Goal: Task Accomplishment & Management: Use online tool/utility

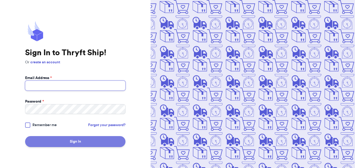
type input "[EMAIL_ADDRESS][DOMAIN_NAME]"
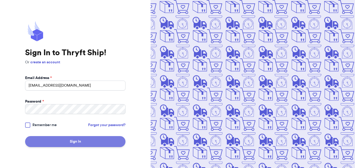
click at [80, 145] on button "Sign In" at bounding box center [75, 141] width 100 height 11
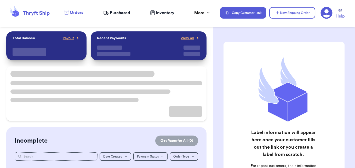
checkbox input "false"
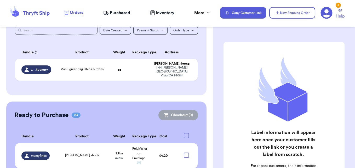
scroll to position [65, 0]
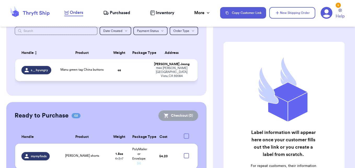
click at [133, 75] on td at bounding box center [139, 70] width 20 height 22
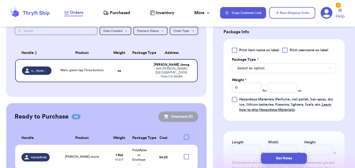
scroll to position [224, 0]
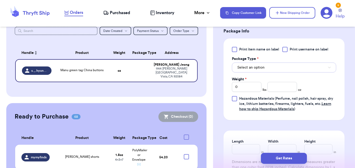
click at [305, 66] on button "Select an option" at bounding box center [284, 67] width 104 height 10
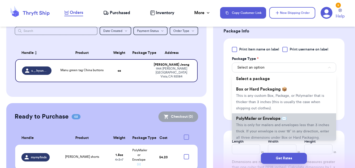
click at [272, 118] on span "PolyMailer or Envelope ✉️" at bounding box center [261, 118] width 51 height 4
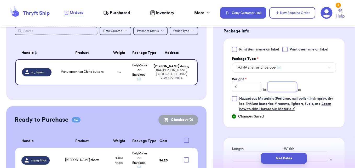
click at [273, 90] on input "number" at bounding box center [282, 87] width 30 height 10
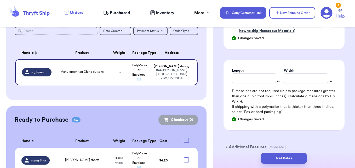
scroll to position [303, 0]
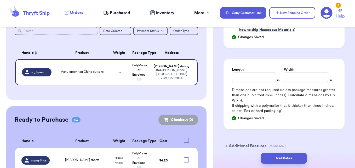
type input "5.4"
click at [264, 71] on div "Length" at bounding box center [254, 69] width 44 height 5
click at [264, 77] on input "Length" at bounding box center [254, 77] width 44 height 10
type input "8"
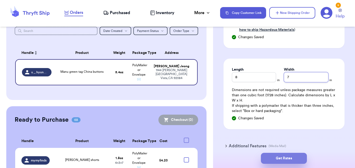
type input "7"
click at [286, 159] on button "Get Rates" at bounding box center [284, 158] width 46 height 11
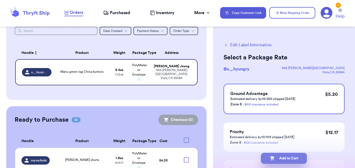
click at [285, 158] on button "Add to Cart" at bounding box center [284, 158] width 46 height 11
